Goal: Find specific page/section: Find specific page/section

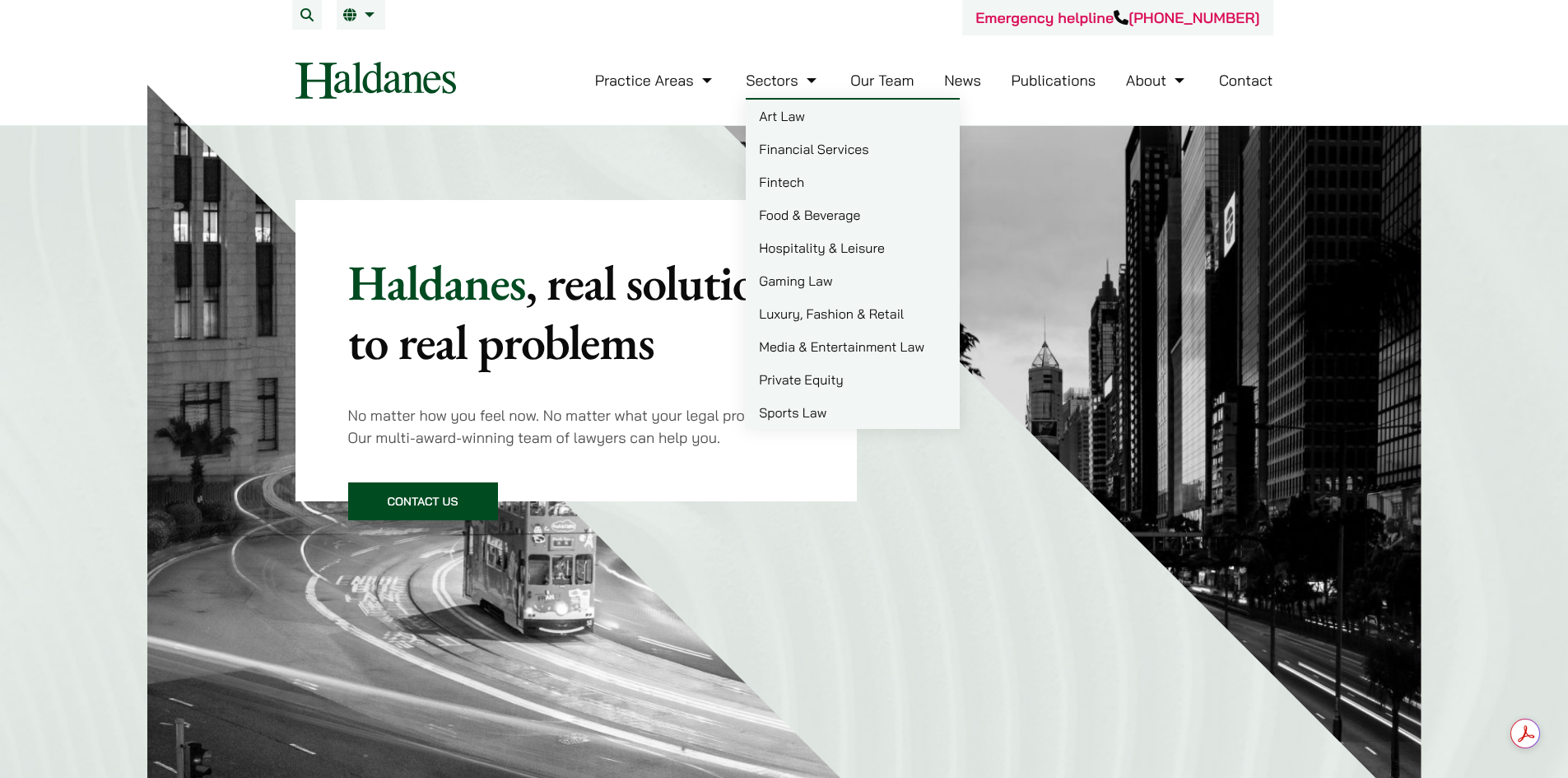
click at [900, 84] on link "Our Team" at bounding box center [881, 80] width 63 height 19
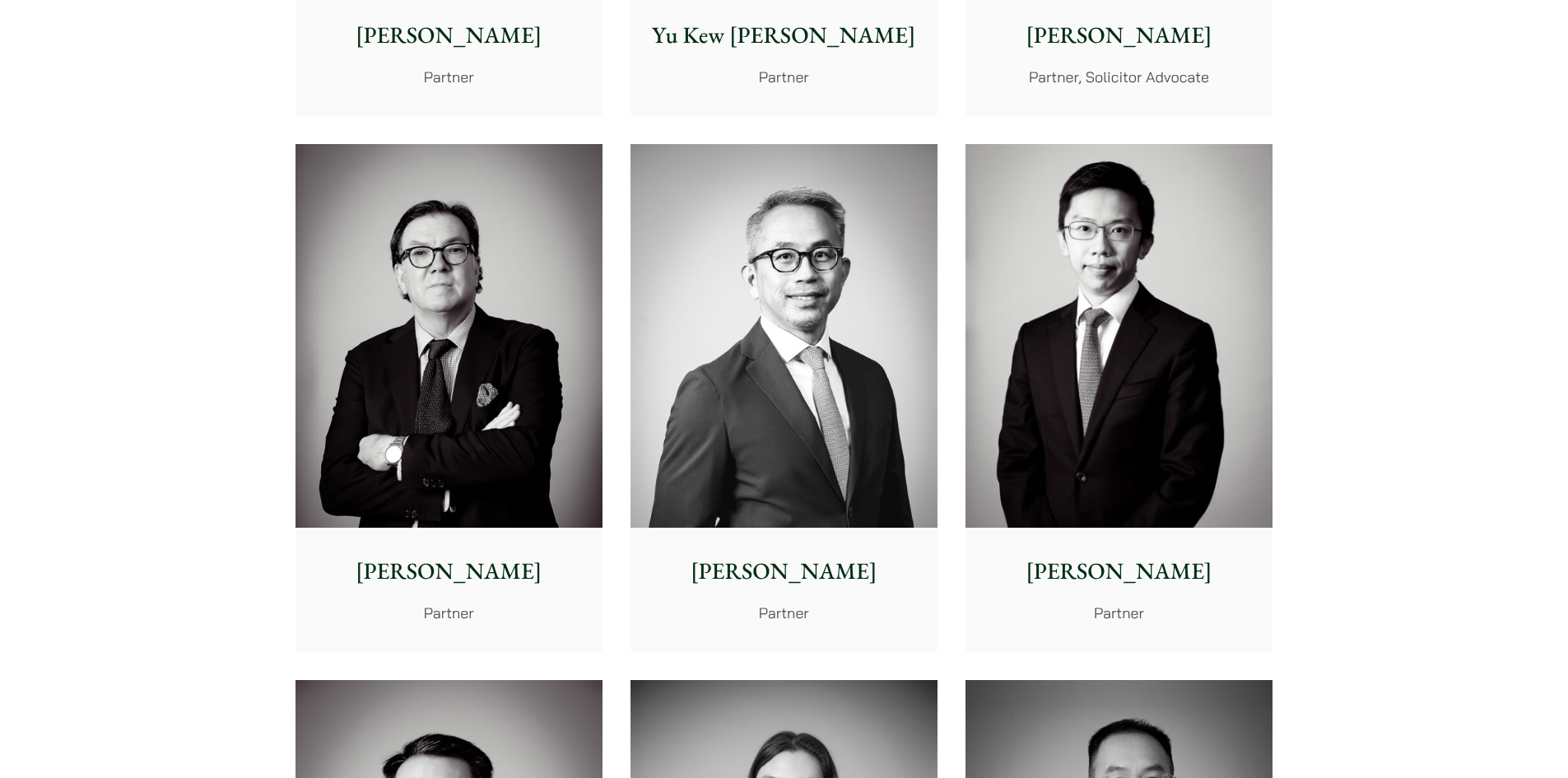
scroll to position [1942, 0]
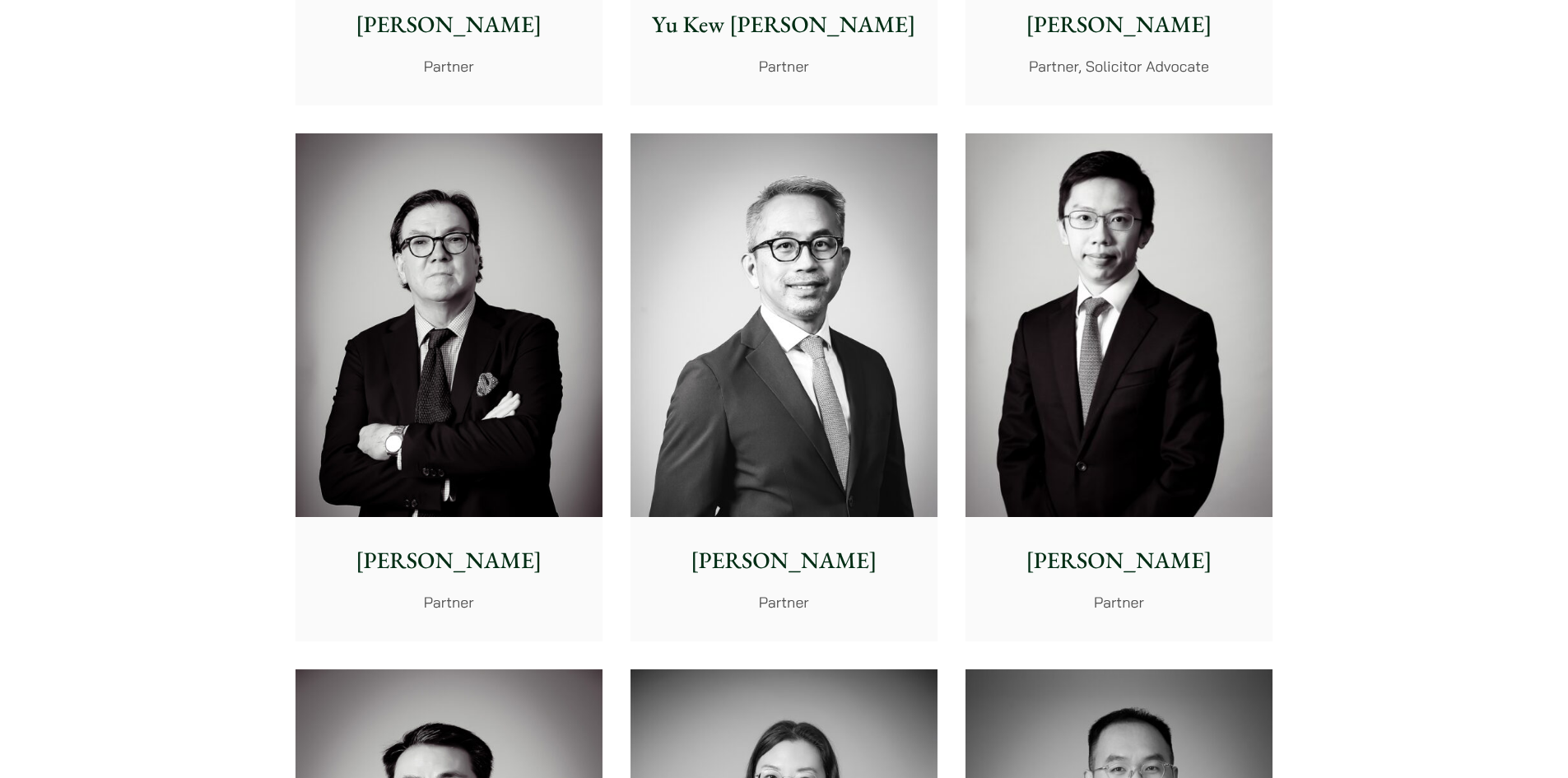
click at [443, 364] on img at bounding box center [449, 326] width 307 height 384
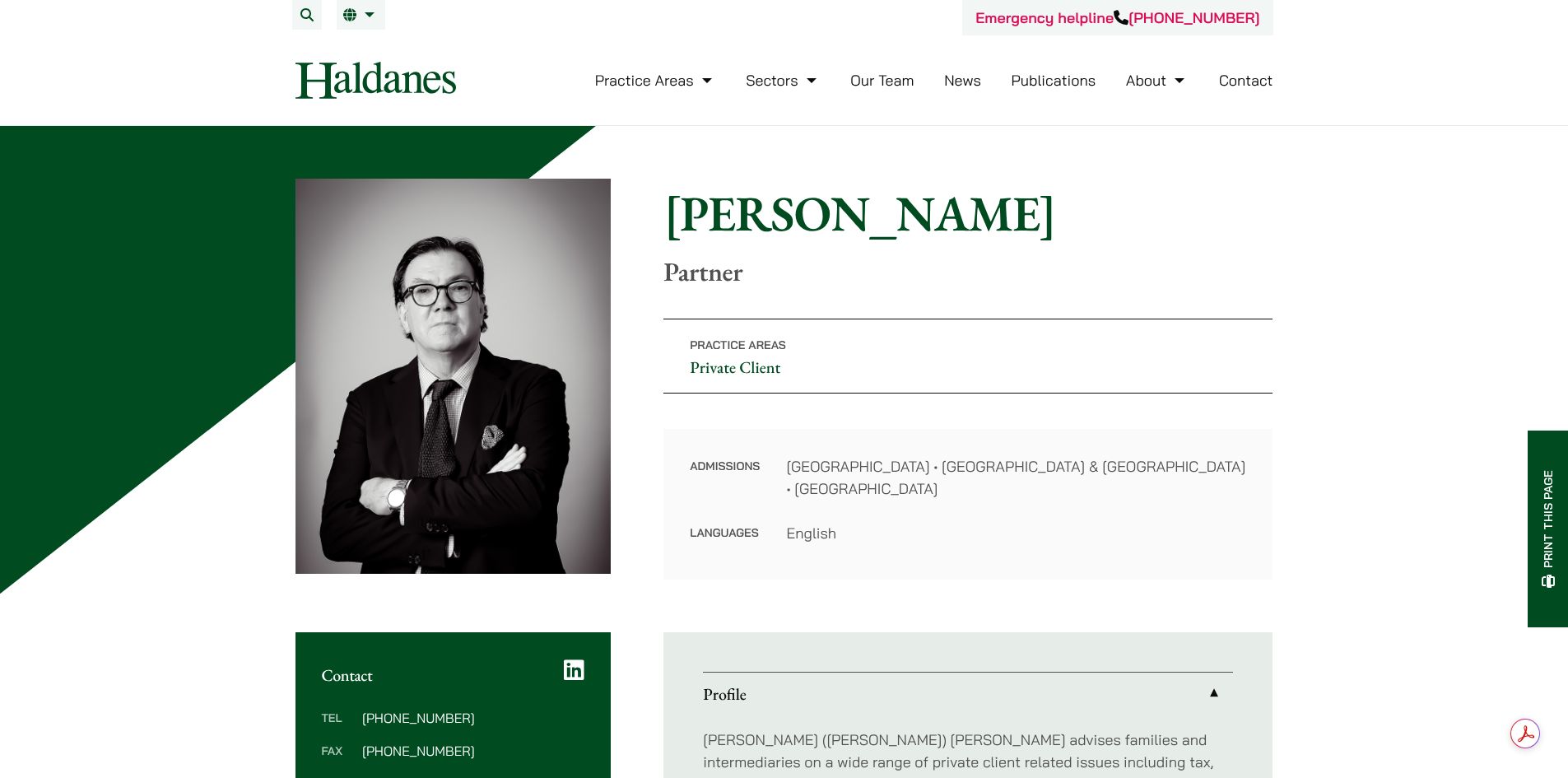
drag, startPoint x: 989, startPoint y: 578, endPoint x: 1173, endPoint y: 306, distance: 328.4
click at [827, 308] on div "Home » Lawyers » William Ahern William Ahern Partner Practice Areas Private Cli…" at bounding box center [784, 379] width 978 height 401
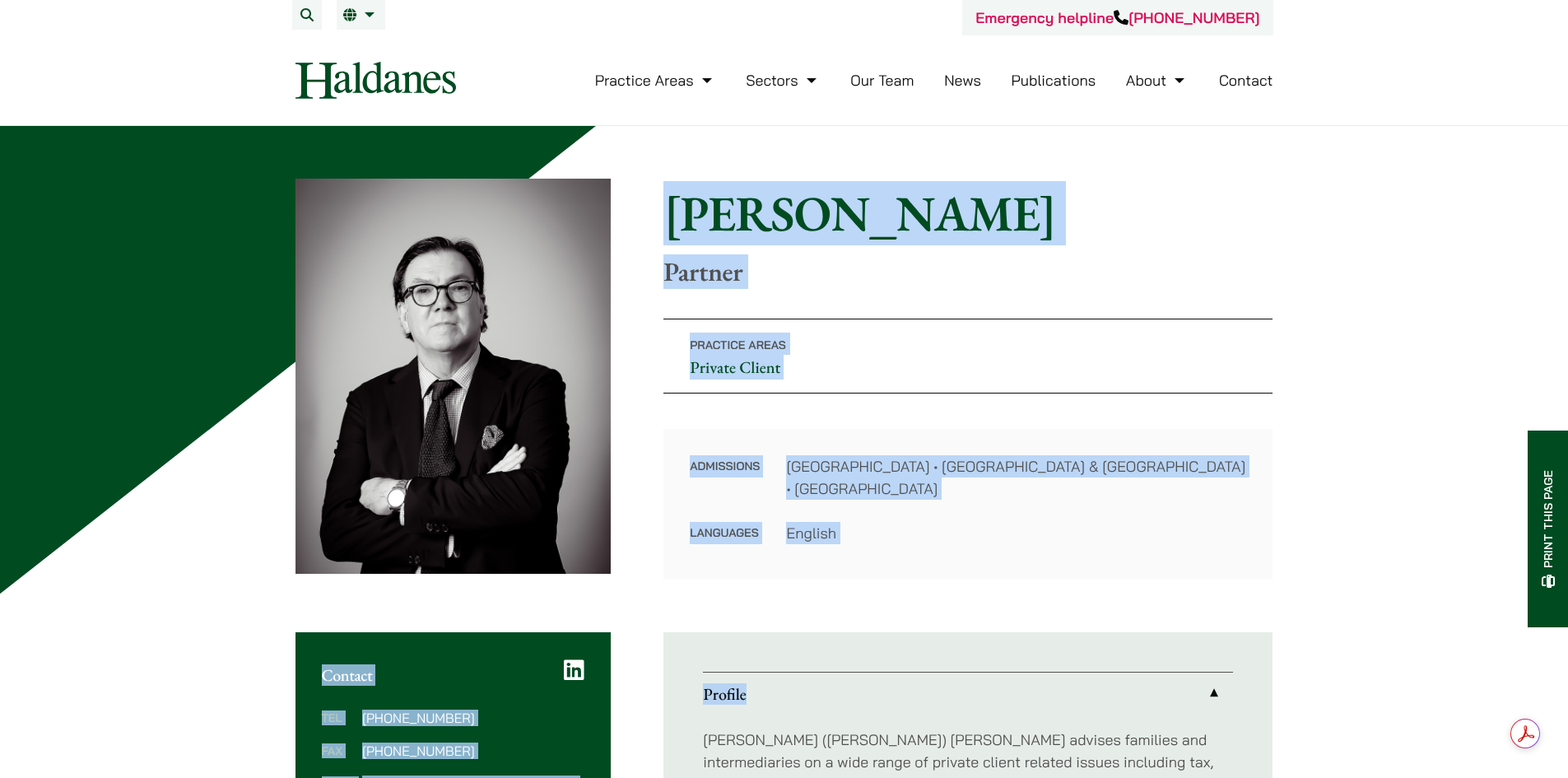
drag, startPoint x: 665, startPoint y: 192, endPoint x: 1165, endPoint y: 650, distance: 678.1
